Goal: Task Accomplishment & Management: Use online tool/utility

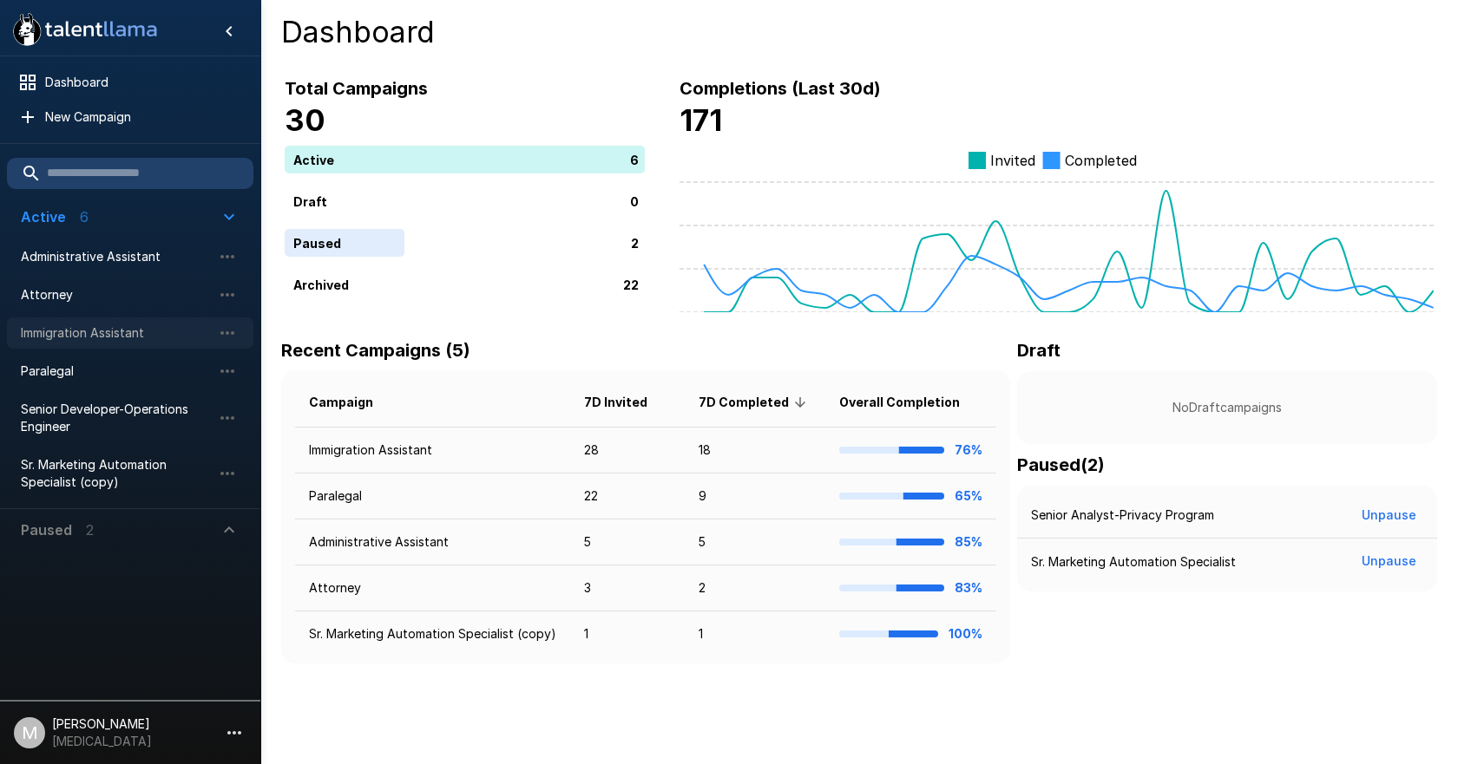
click at [94, 344] on div "Immigration Assistant" at bounding box center [130, 333] width 246 height 31
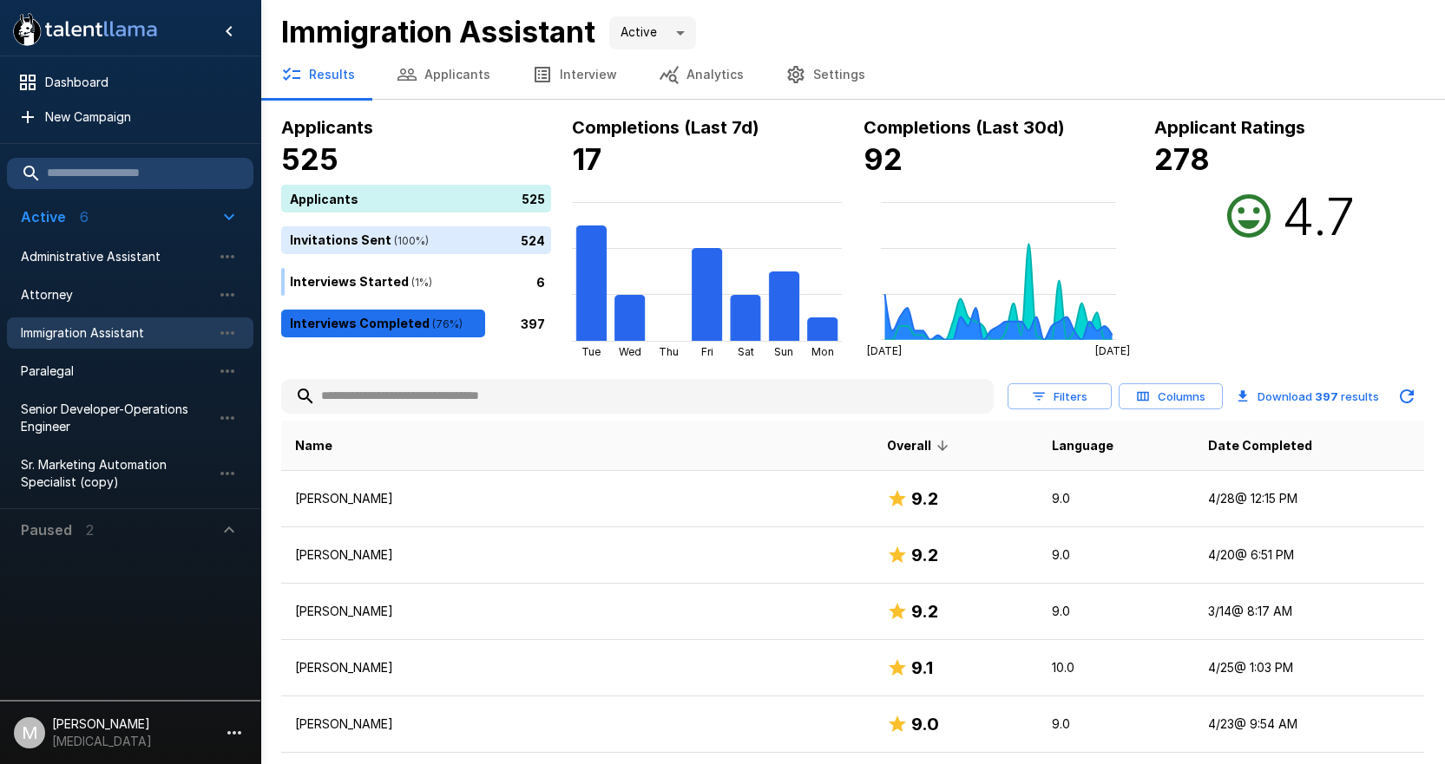
click at [388, 392] on input "text" at bounding box center [637, 396] width 712 height 31
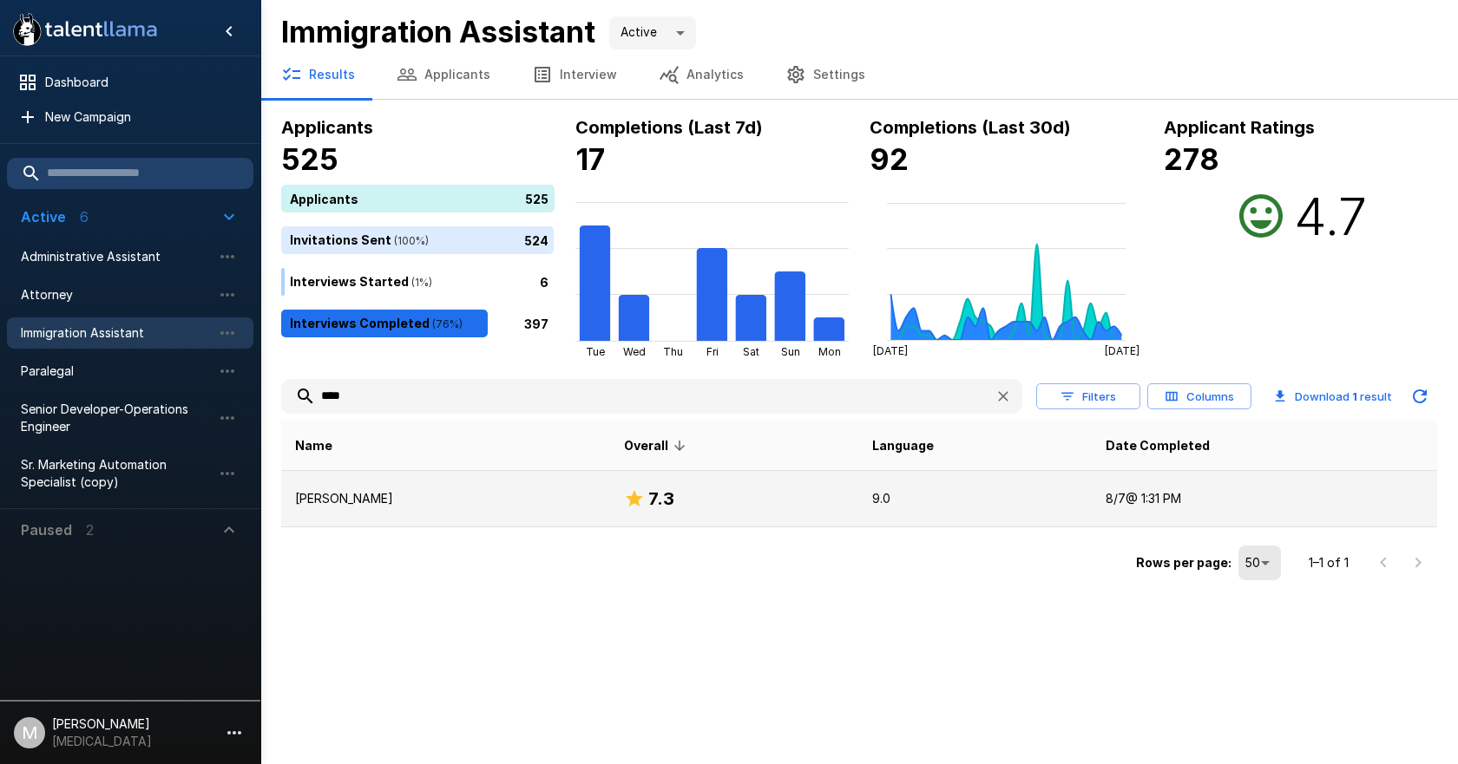
type input "****"
click at [437, 478] on td "[PERSON_NAME]" at bounding box center [445, 499] width 329 height 56
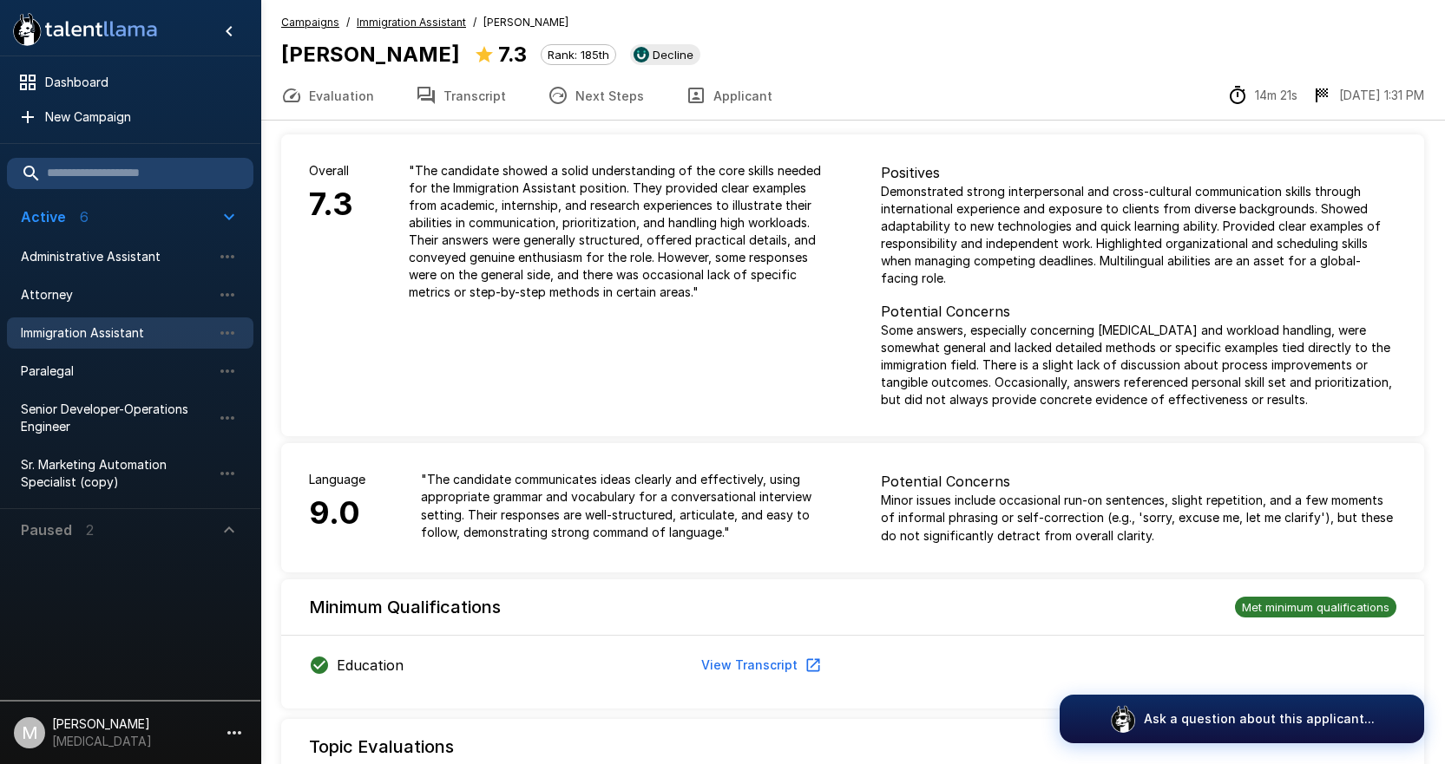
click at [490, 106] on button "Transcript" at bounding box center [461, 95] width 132 height 49
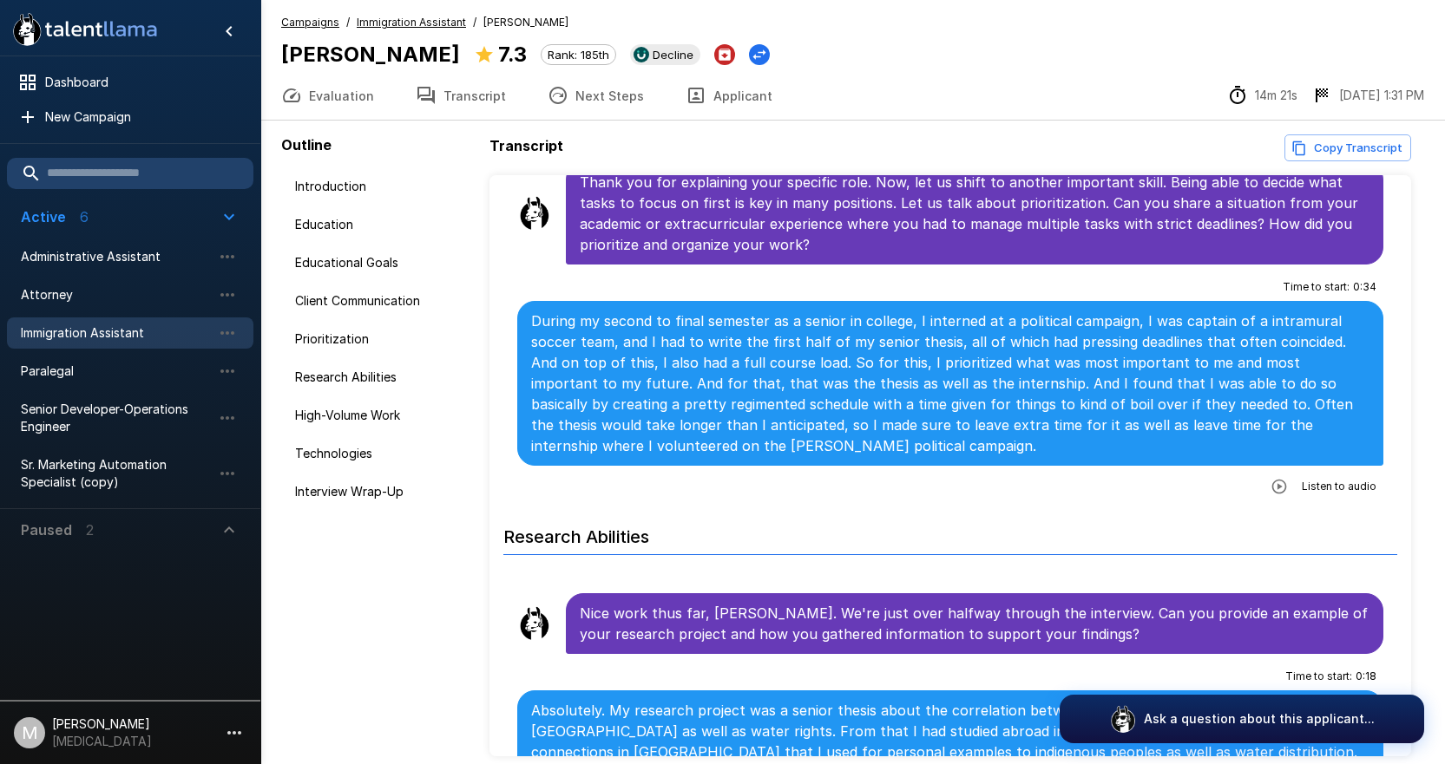
scroll to position [1909, 0]
